Goal: Find specific page/section: Find specific page/section

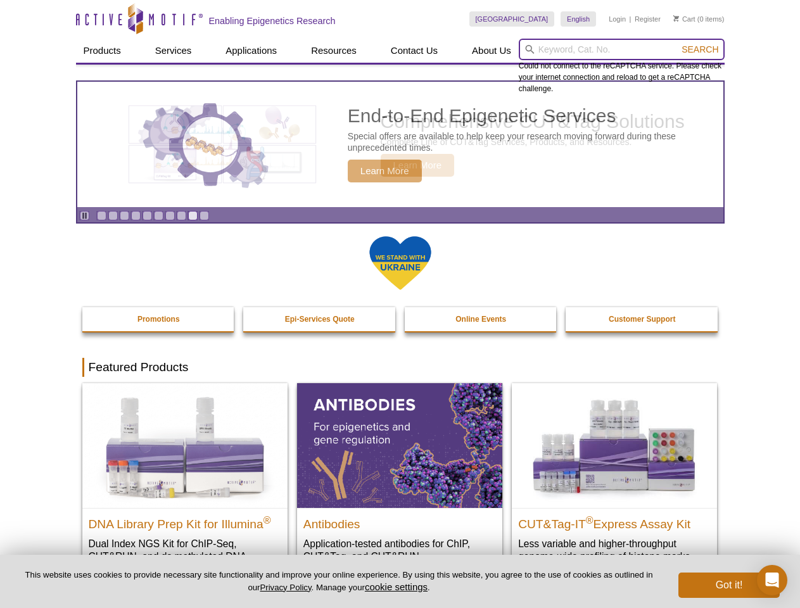
click at [621, 49] on input "search" at bounding box center [621, 50] width 206 height 22
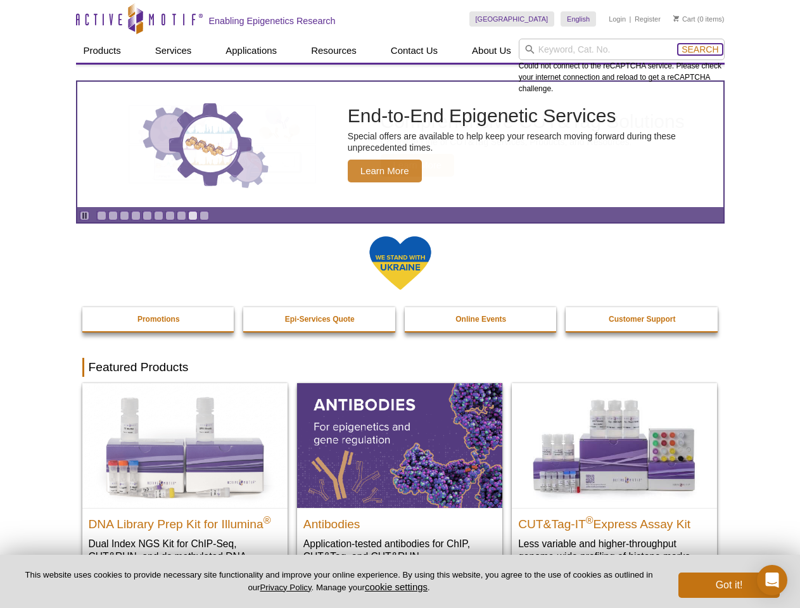
click at [700, 49] on span "Search" at bounding box center [699, 49] width 37 height 10
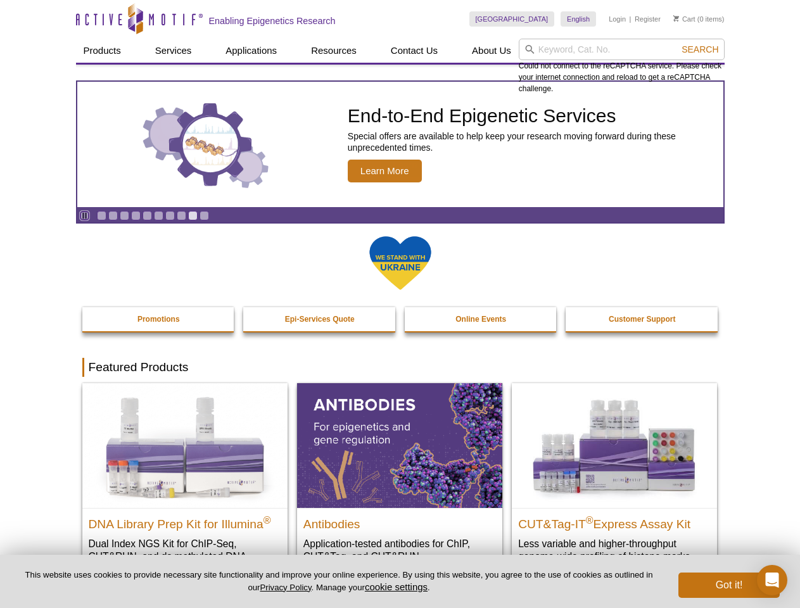
click at [84, 215] on icon "Pause" at bounding box center [84, 215] width 8 height 8
click at [101, 215] on link "Go to slide 1" at bounding box center [101, 215] width 9 height 9
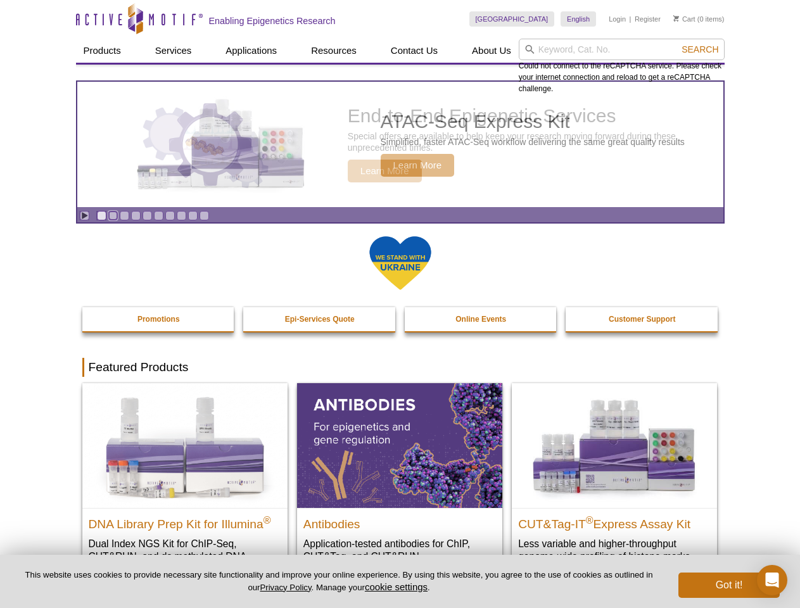
click at [113, 215] on link "Go to slide 2" at bounding box center [112, 215] width 9 height 9
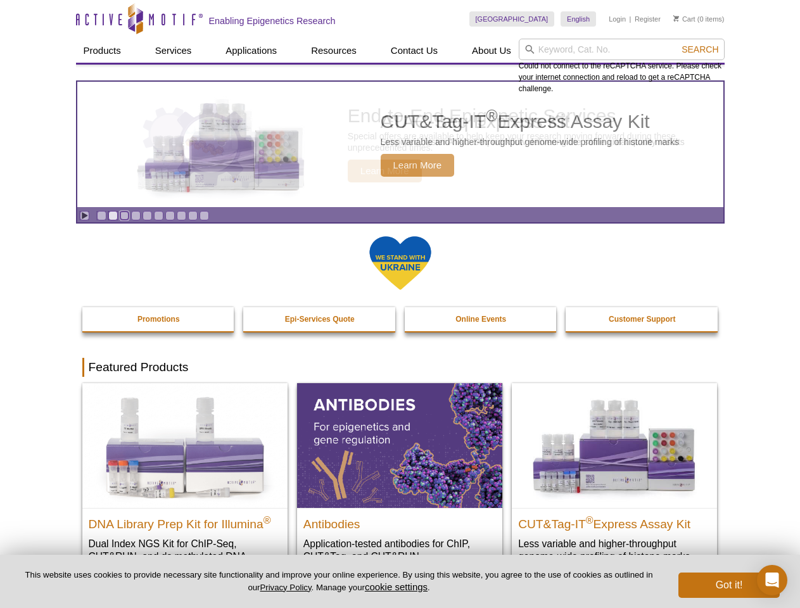
click at [124, 215] on link "Go to slide 3" at bounding box center [124, 215] width 9 height 9
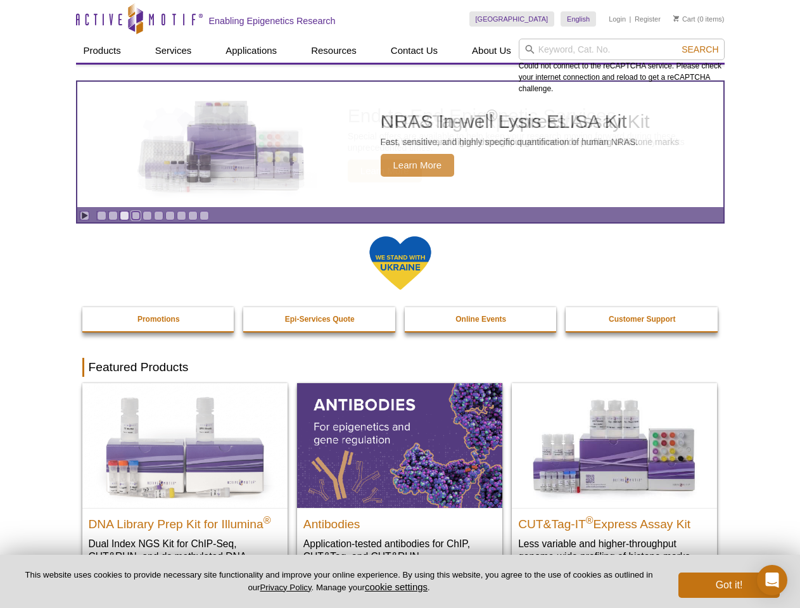
click at [135, 215] on link "Go to slide 4" at bounding box center [135, 215] width 9 height 9
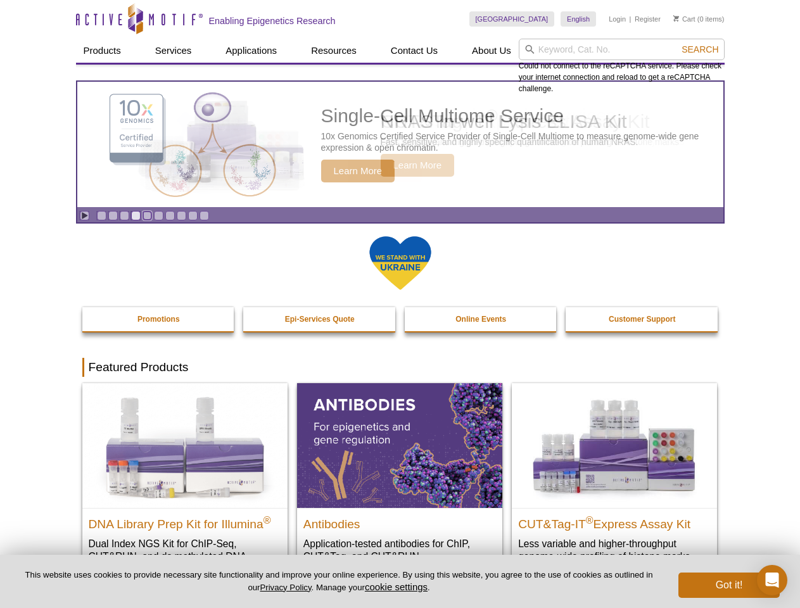
click at [147, 215] on link "Go to slide 5" at bounding box center [146, 215] width 9 height 9
